Goal: Task Accomplishment & Management: Manage account settings

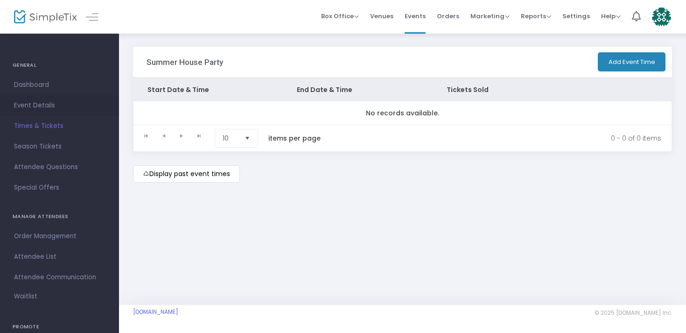
click at [28, 105] on span "Event Details" at bounding box center [59, 105] width 91 height 12
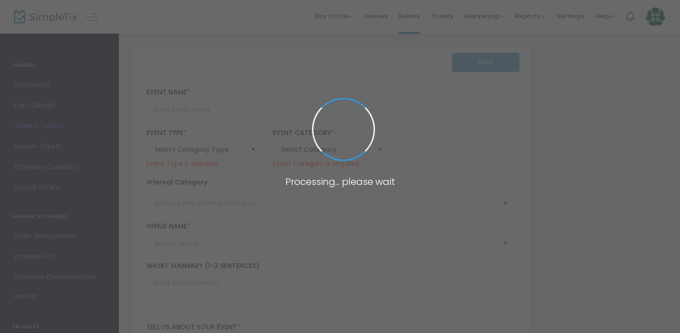
type input "Summer House Party"
type textarea "You’re invited to a house party at [GEOGRAPHIC_DATA]Come discover our work, mak…"
type input "RSVP"
type input "CultureHouse HQ"
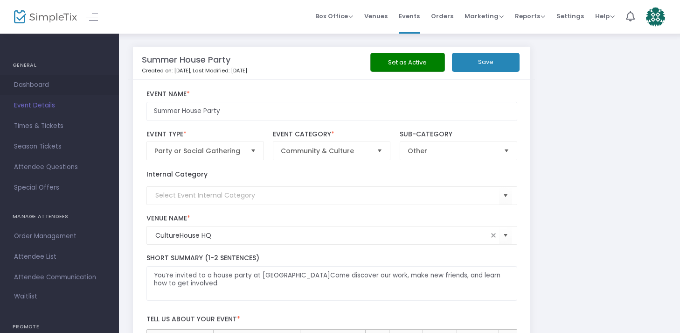
click at [27, 85] on span "Dashboard" at bounding box center [59, 85] width 91 height 12
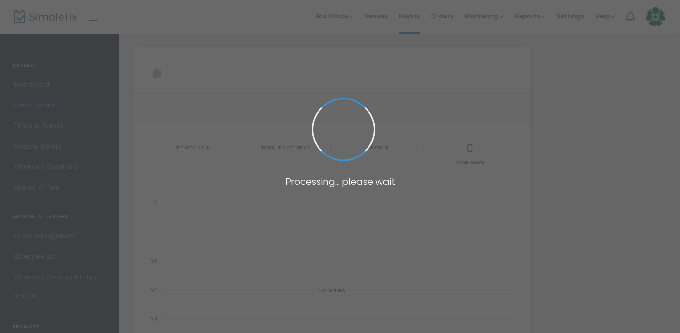
click at [413, 20] on span at bounding box center [340, 166] width 680 height 333
type input "[URL][DOMAIN_NAME]"
click at [413, 20] on body "Processing... please wait Box Office Sell Tickets Bookings Sell Season Pass Ven…" at bounding box center [340, 166] width 680 height 333
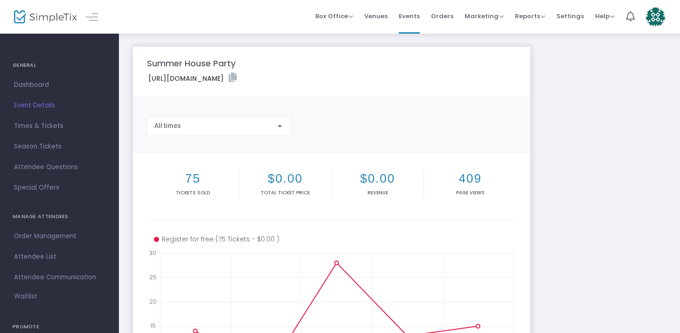
click at [413, 20] on span "Events" at bounding box center [409, 16] width 21 height 24
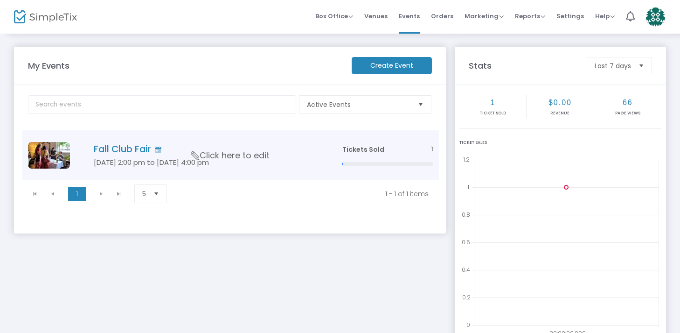
click at [103, 147] on h4 "Fall Club Fair" at bounding box center [204, 149] width 221 height 11
